Goal: Find contact information: Find contact information

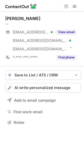
scroll to position [119, 84]
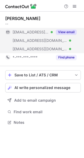
click at [72, 30] on button "View email" at bounding box center [66, 32] width 21 height 5
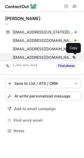
click at [75, 56] on span at bounding box center [74, 57] width 4 height 4
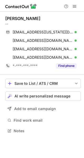
scroll to position [128, 84]
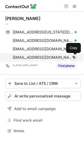
click at [73, 56] on span at bounding box center [74, 57] width 4 height 4
